Goal: Information Seeking & Learning: Learn about a topic

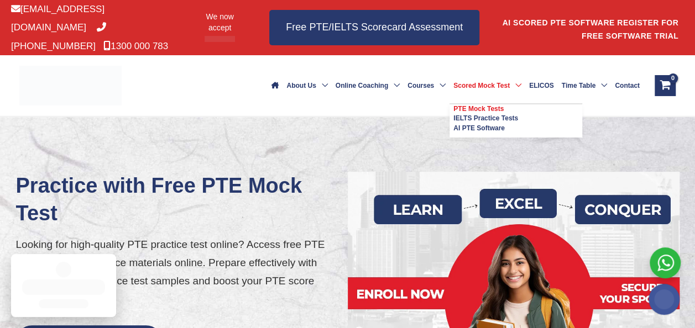
click at [464, 105] on span "PTE Mock Tests" at bounding box center [478, 109] width 50 height 8
